Goal: Check status: Check status

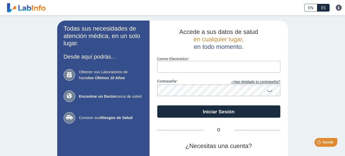
click at [203, 65] on input "Correo Electronico" at bounding box center [218, 67] width 123 height 12
type input "dsantiago0424@gmail.com"
click at [157, 105] on button "Iniciar Sesión" at bounding box center [218, 111] width 123 height 12
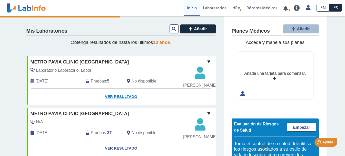
click at [116, 105] on link "Ver Resultado" at bounding box center [121, 96] width 189 height 16
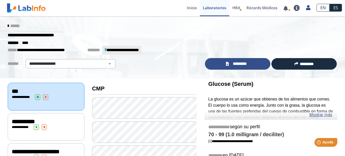
click at [226, 63] on icon at bounding box center [227, 64] width 3 height 4
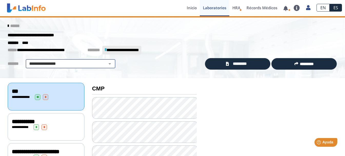
click at [50, 64] on select "**********" at bounding box center [70, 64] width 87 height 6
